Goal: Find specific page/section: Find specific page/section

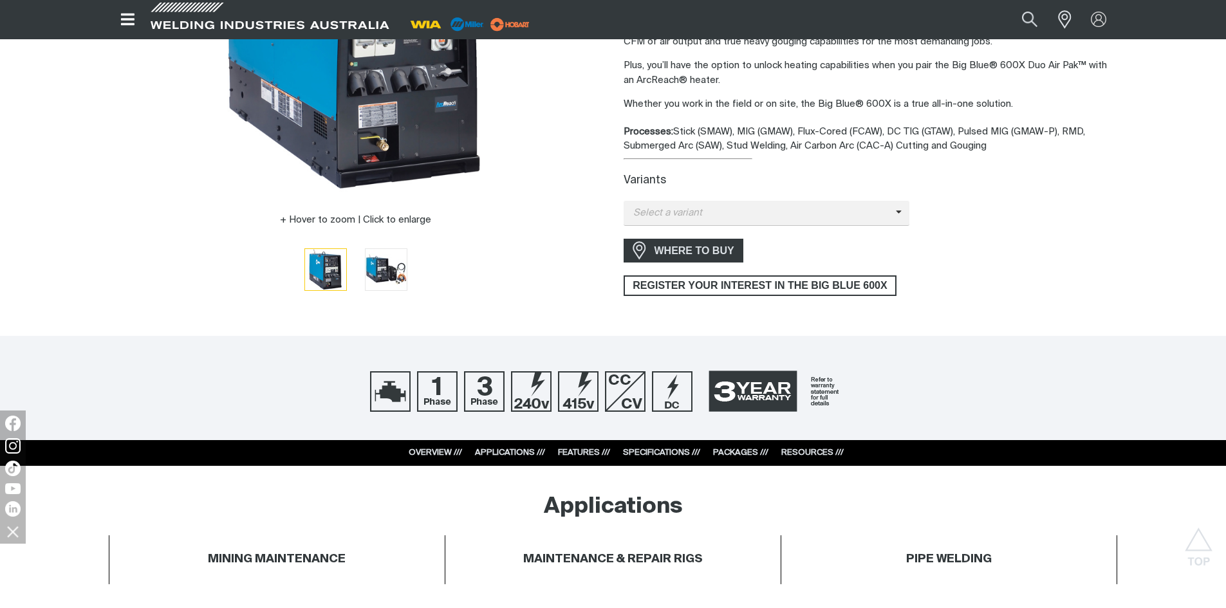
scroll to position [386, 0]
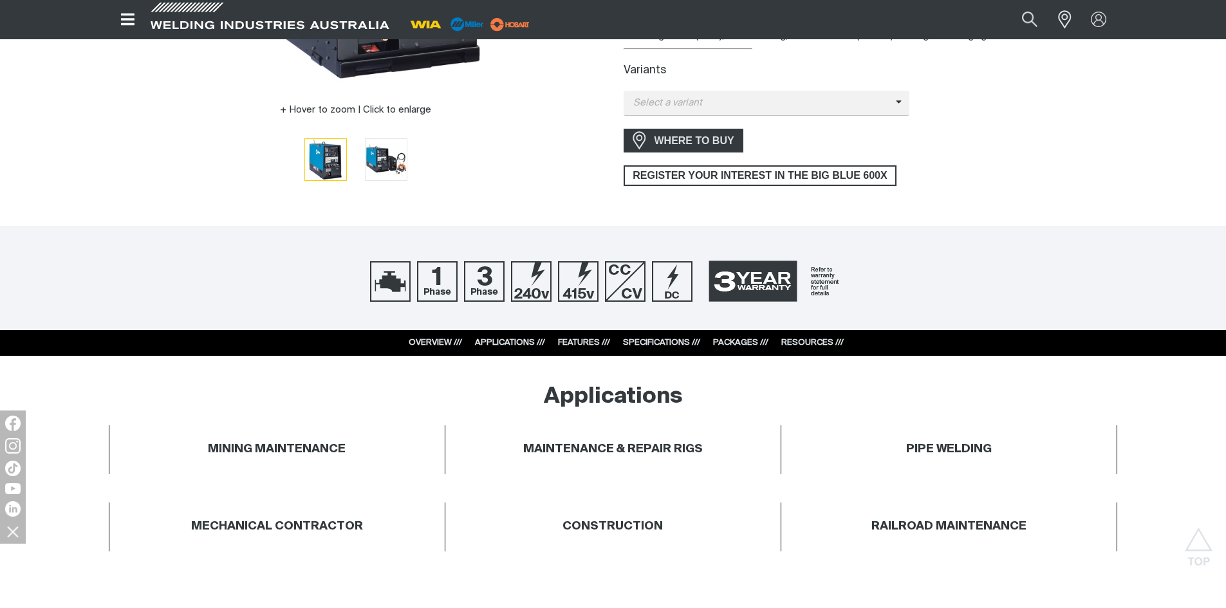
click at [576, 340] on link "FEATURES ///" at bounding box center [584, 343] width 52 height 8
click at [429, 344] on link "OVERVIEW ///" at bounding box center [435, 343] width 53 height 8
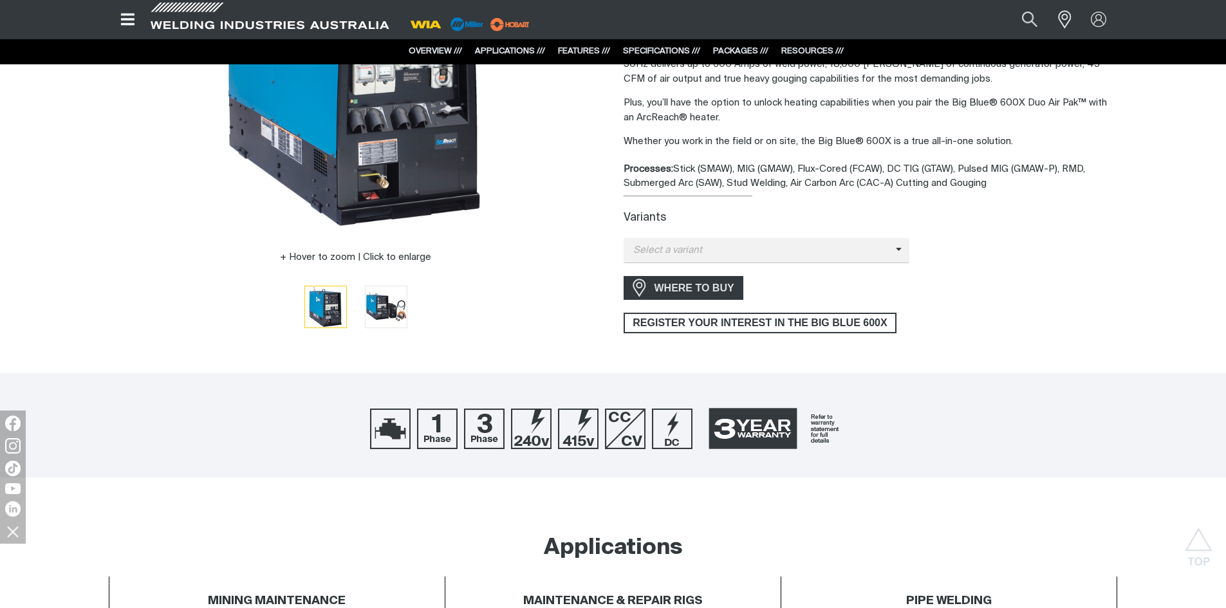
scroll to position [0, 0]
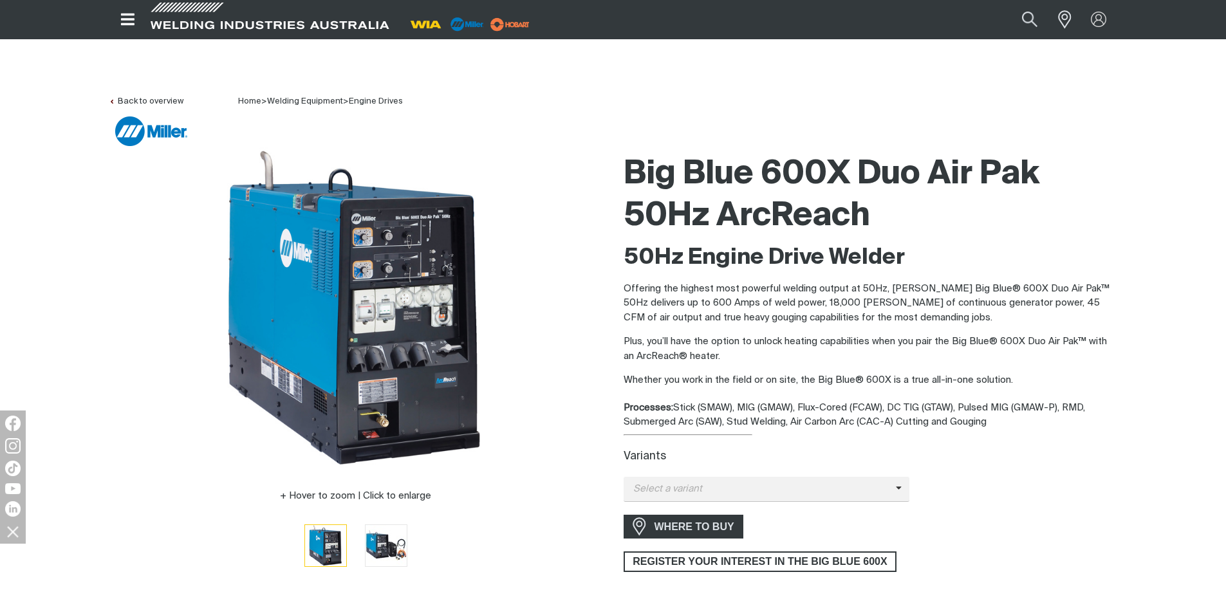
drag, startPoint x: 69, startPoint y: 195, endPoint x: 75, endPoint y: 64, distance: 130.8
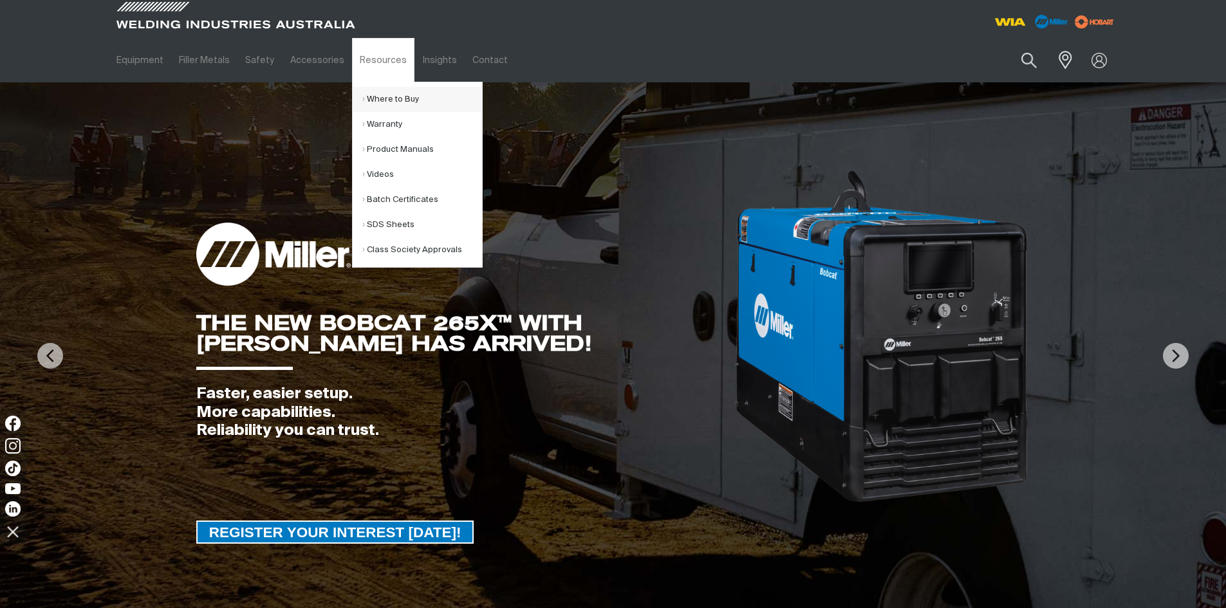
click at [383, 98] on link "Where to Buy" at bounding box center [422, 99] width 120 height 25
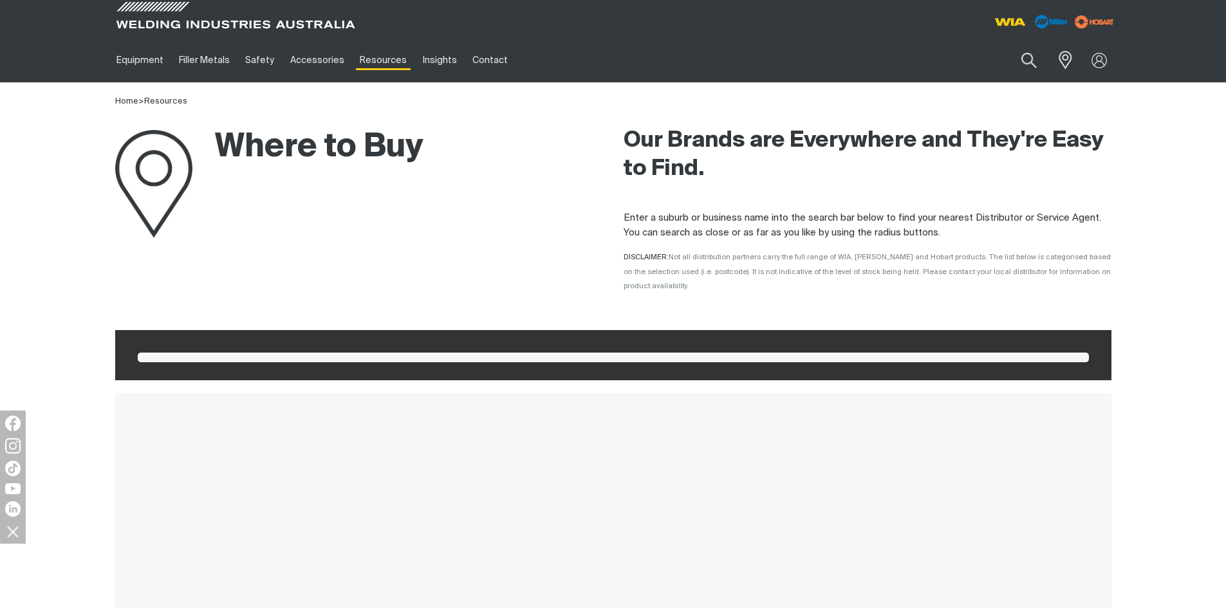
click at [107, 287] on div "Where to Buy" at bounding box center [359, 206] width 508 height 194
click at [167, 353] on span at bounding box center [613, 358] width 951 height 10
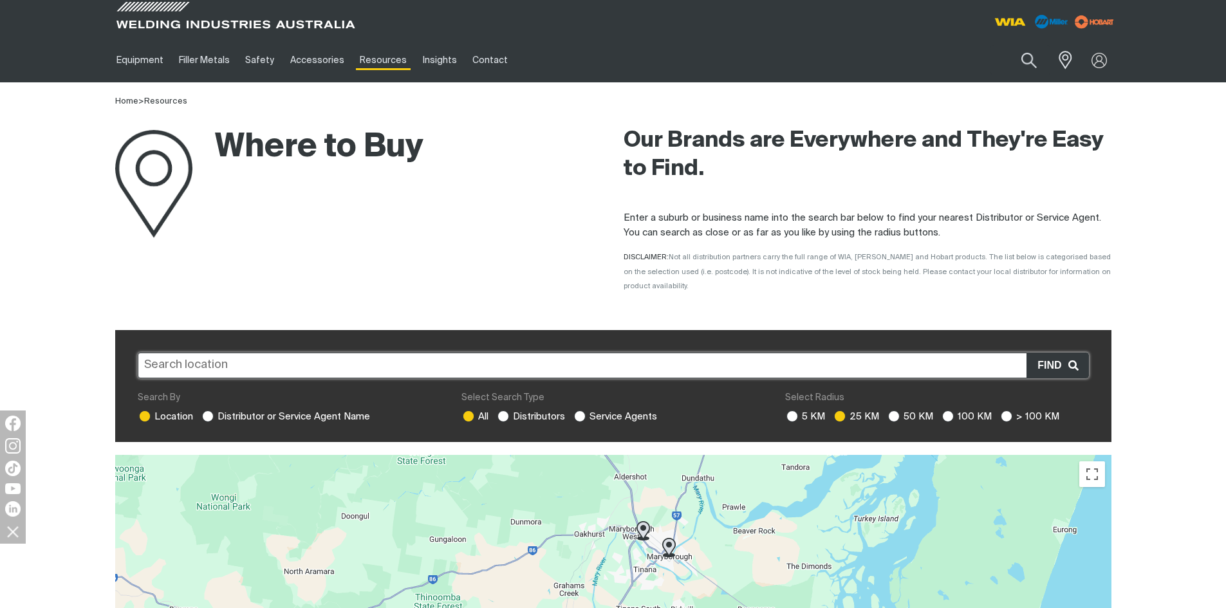
click at [192, 353] on input "text" at bounding box center [613, 366] width 951 height 26
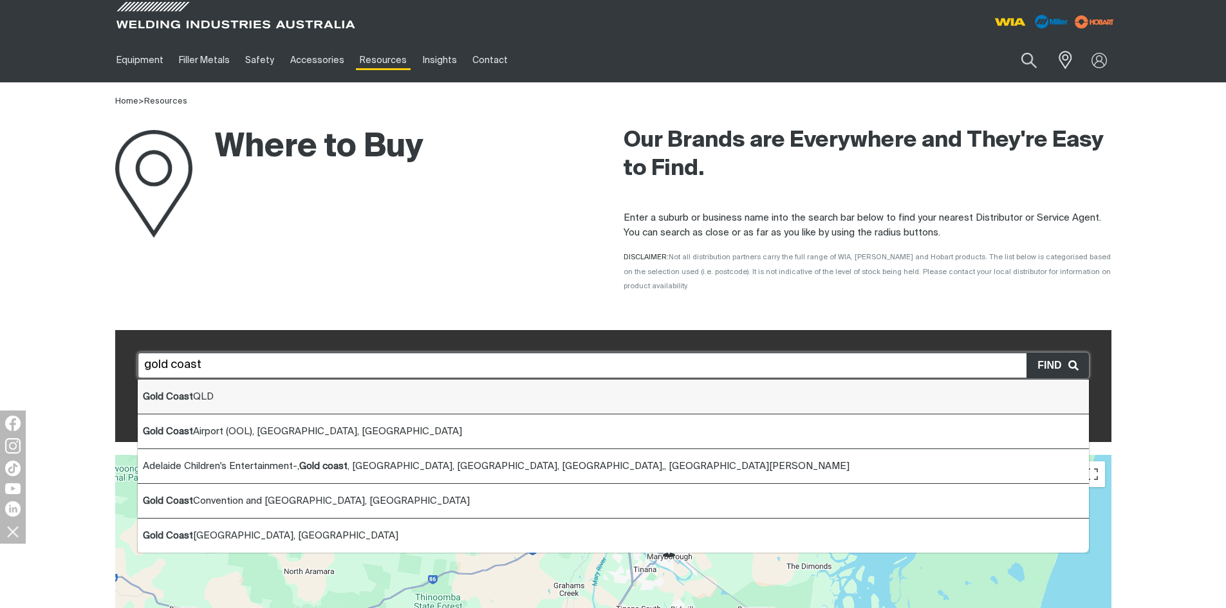
click at [201, 392] on span "Gold Coast QLD" at bounding box center [178, 397] width 71 height 10
type input "Gold Coast QLD"
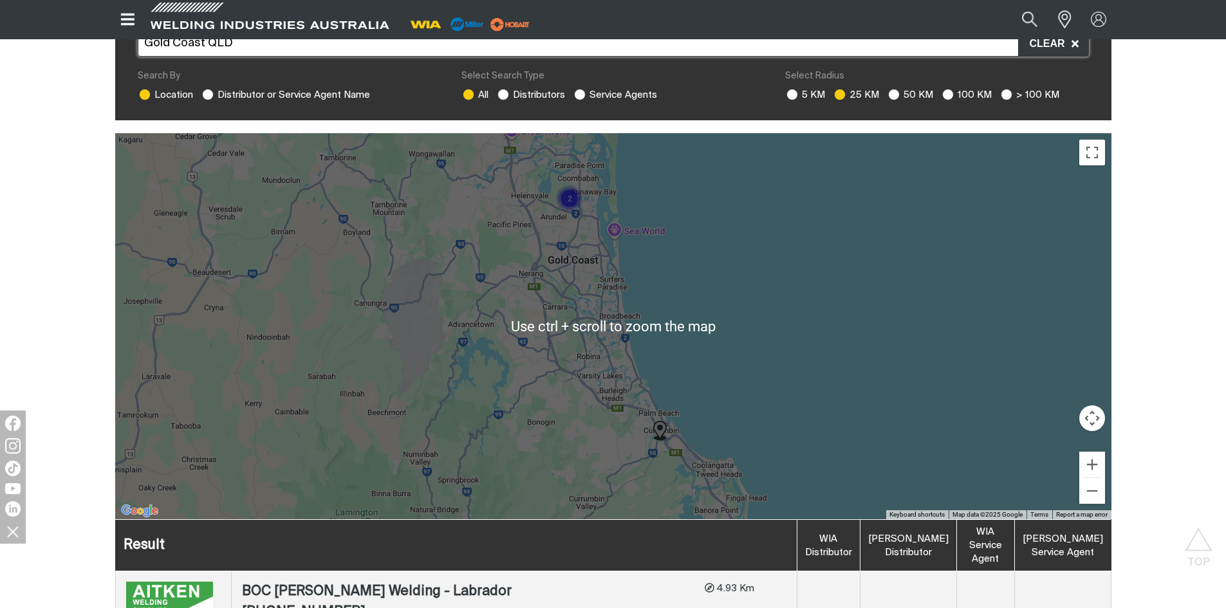
scroll to position [644, 0]
